Goal: Check status: Check status

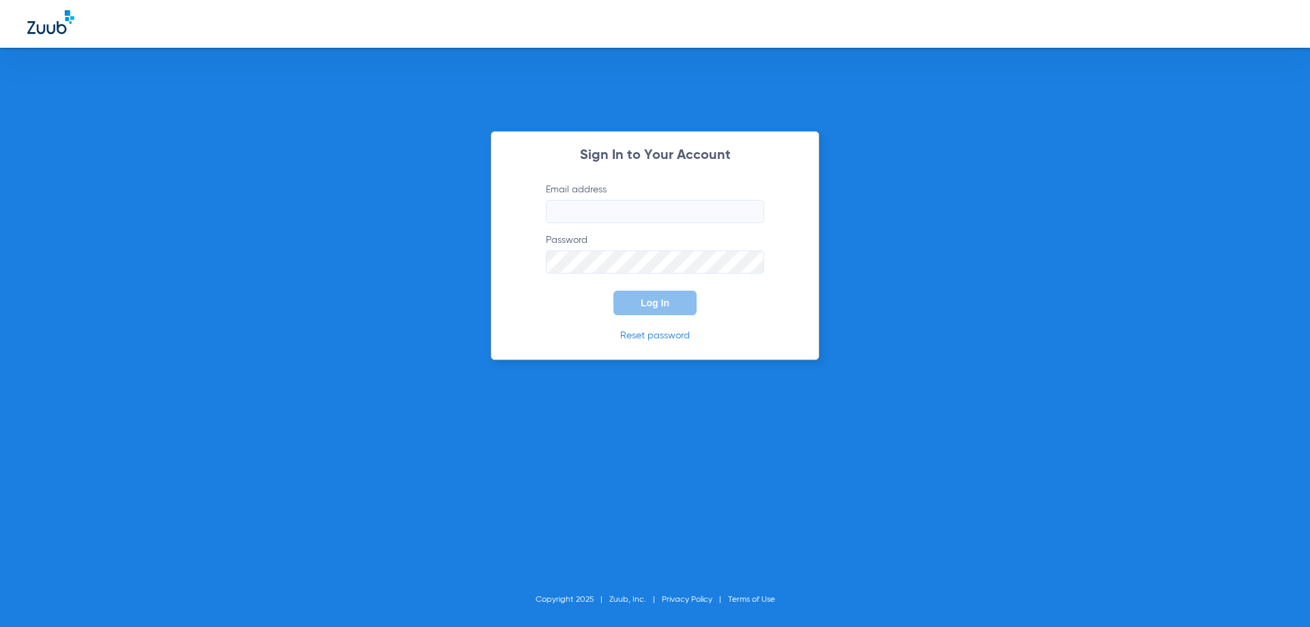
type input "[EMAIL_ADDRESS][DOMAIN_NAME]"
click at [443, 196] on div "Sign In to Your Account Email address [EMAIL_ADDRESS][DOMAIN_NAME] Password Log…" at bounding box center [655, 313] width 1310 height 627
click at [686, 298] on button "Log In" at bounding box center [654, 303] width 83 height 25
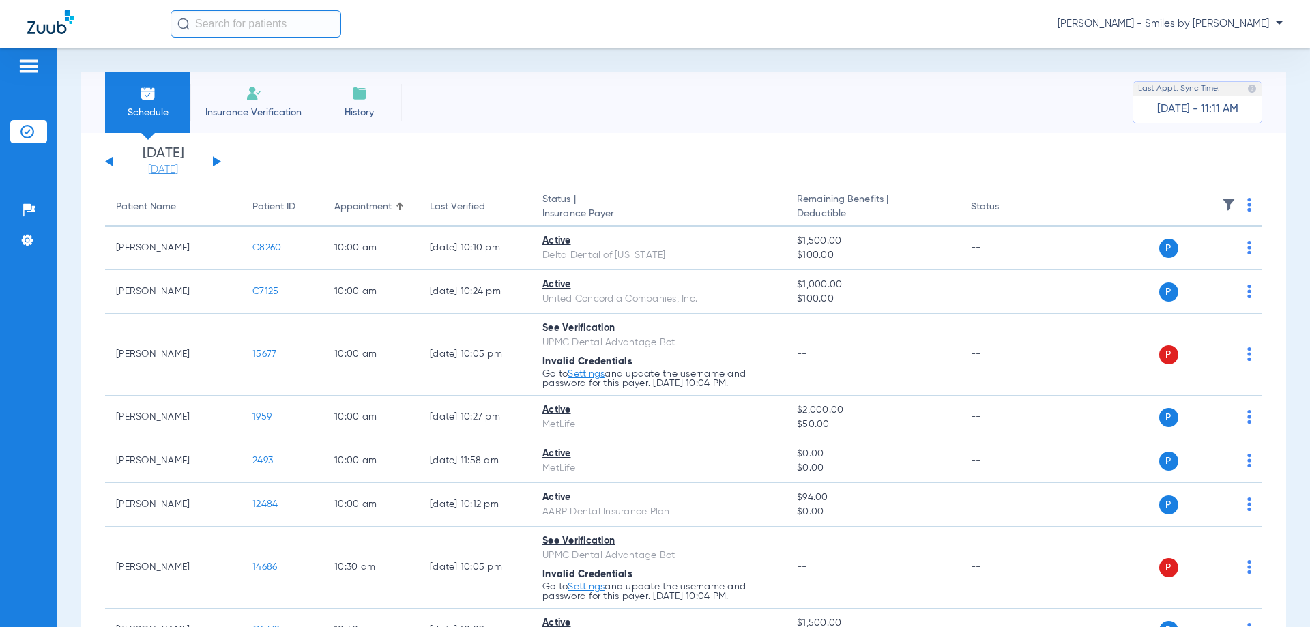
click at [192, 166] on link "[DATE]" at bounding box center [163, 170] width 82 height 14
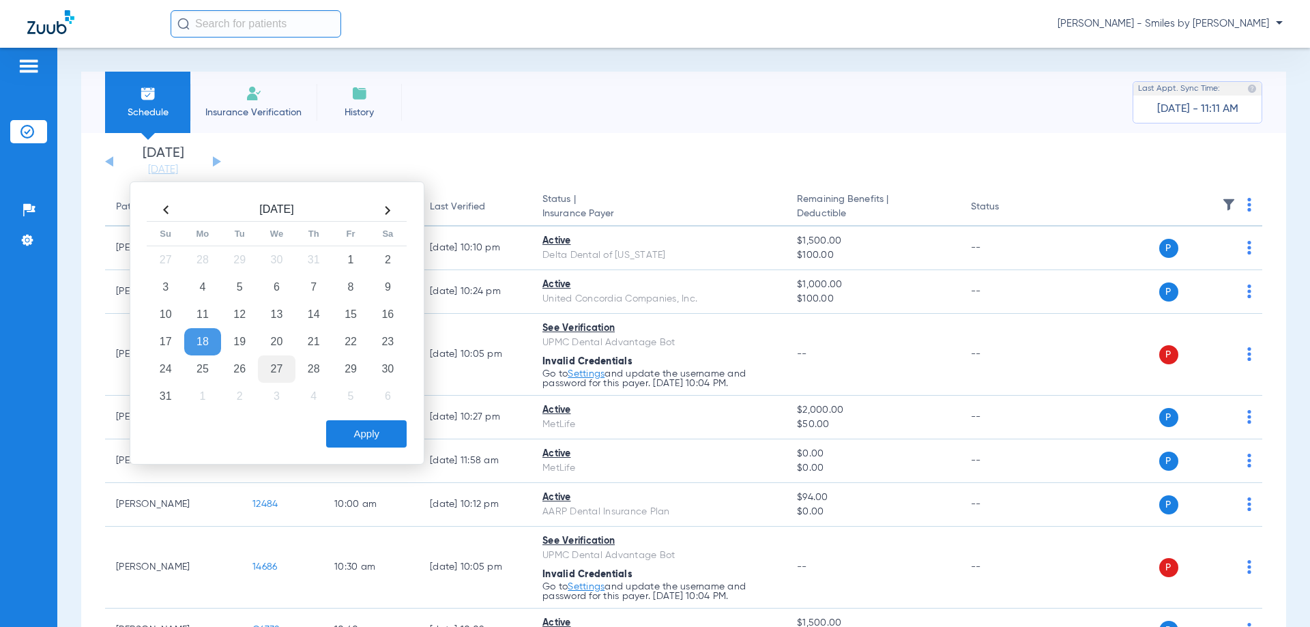
click at [272, 360] on td "27" at bounding box center [276, 368] width 37 height 27
click at [366, 437] on button "Apply" at bounding box center [366, 433] width 80 height 27
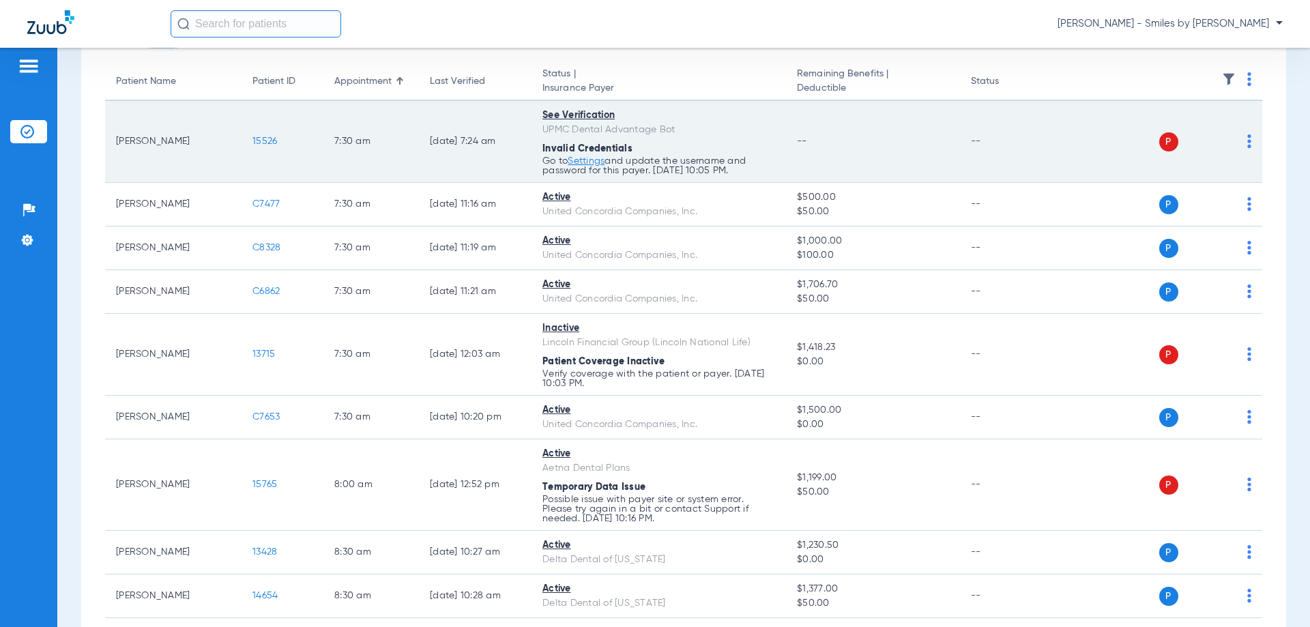
scroll to position [136, 0]
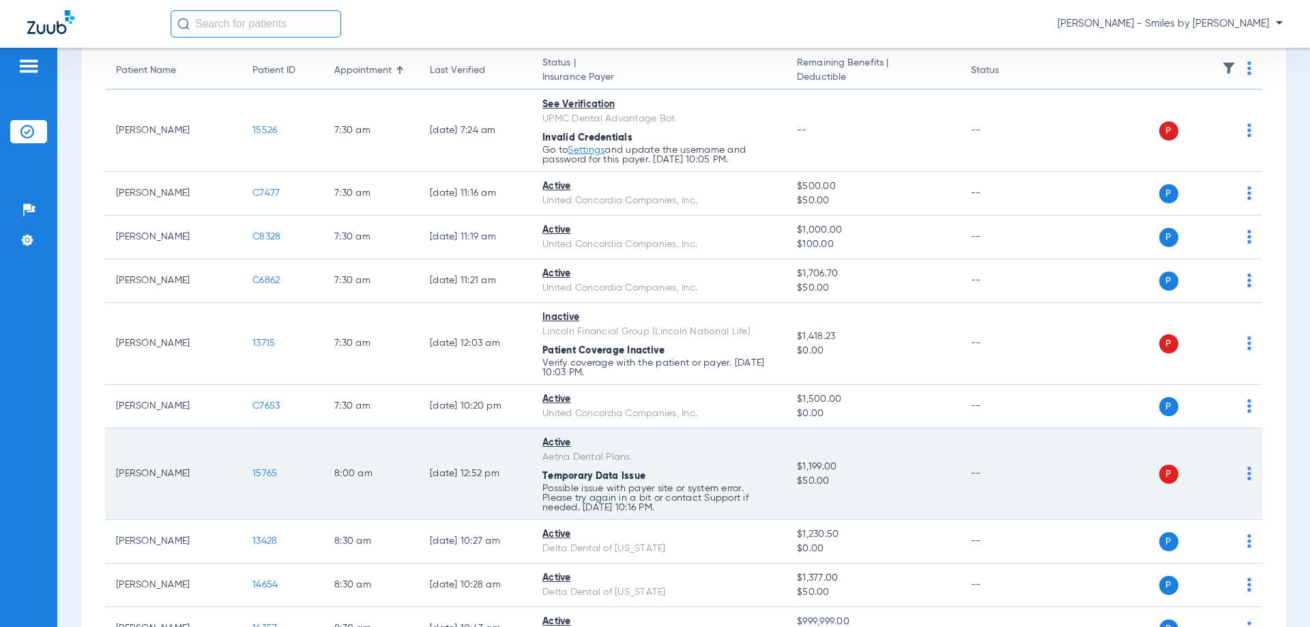
click at [675, 475] on div "Temporary Data Issue" at bounding box center [658, 476] width 233 height 14
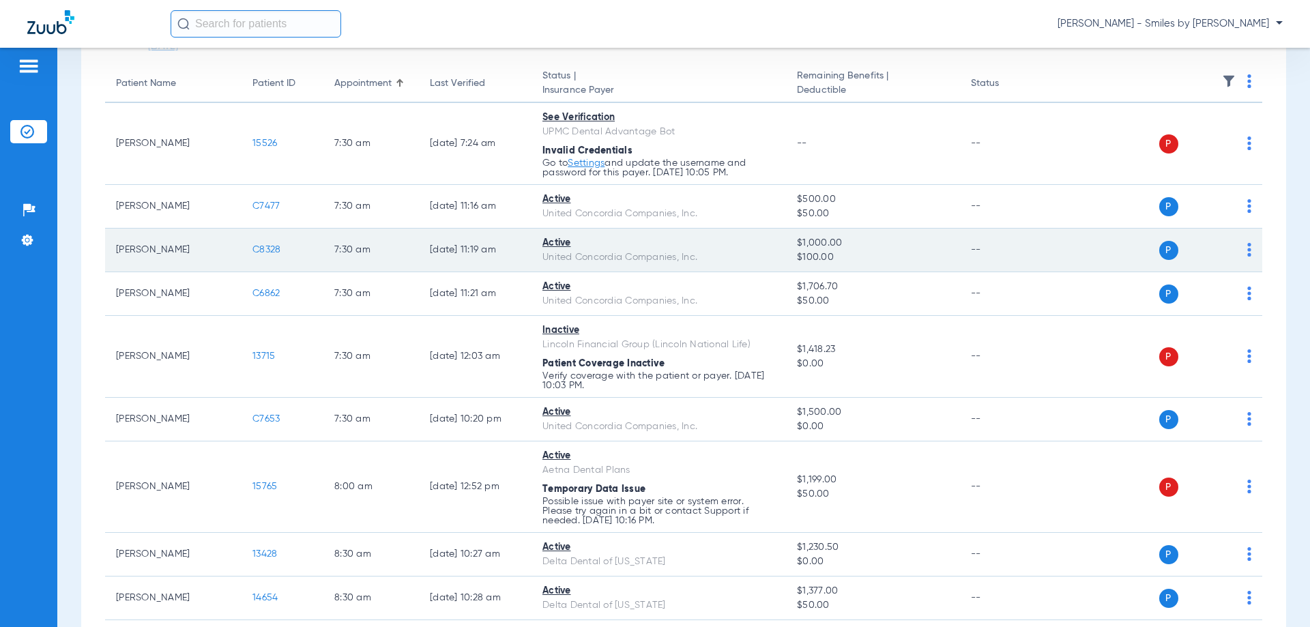
scroll to position [119, 0]
